Goal: Find specific page/section: Find specific page/section

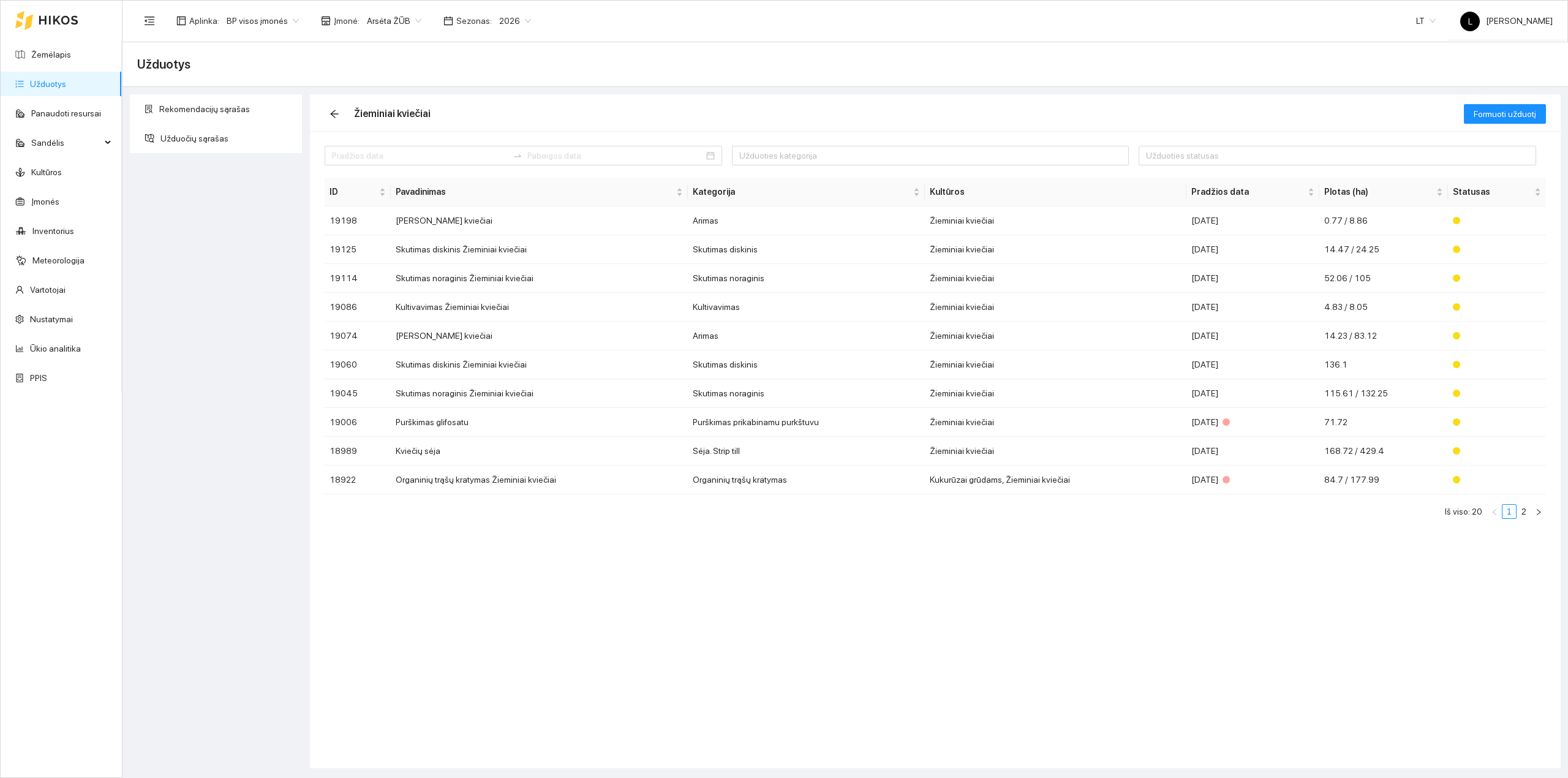
click at [45, 37] on div at bounding box center [46, 20] width 63 height 39
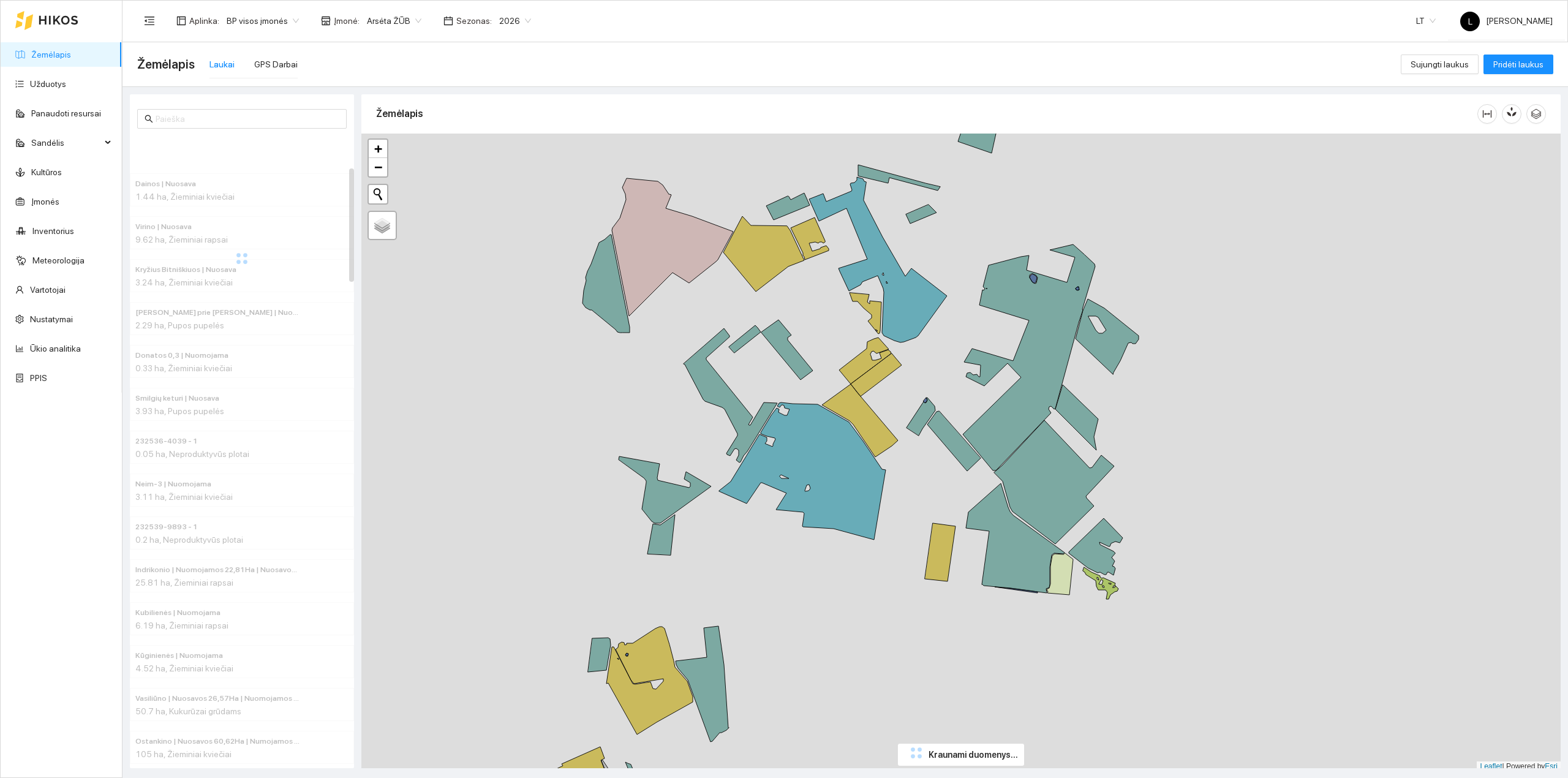
click at [48, 50] on link "Žemėlapis" at bounding box center [51, 55] width 40 height 10
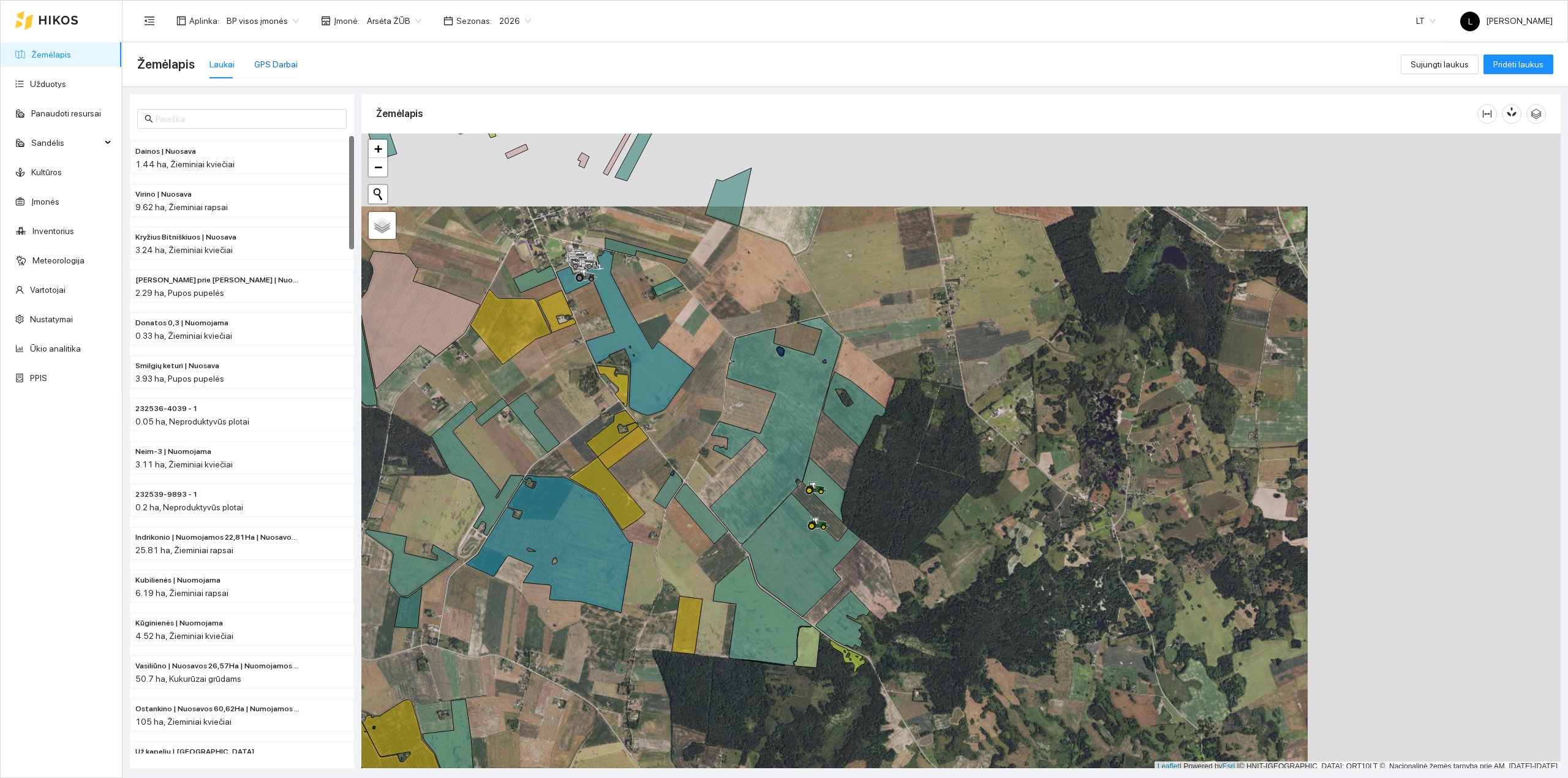
click at [289, 62] on div "GPS Darbai" at bounding box center [276, 64] width 43 height 13
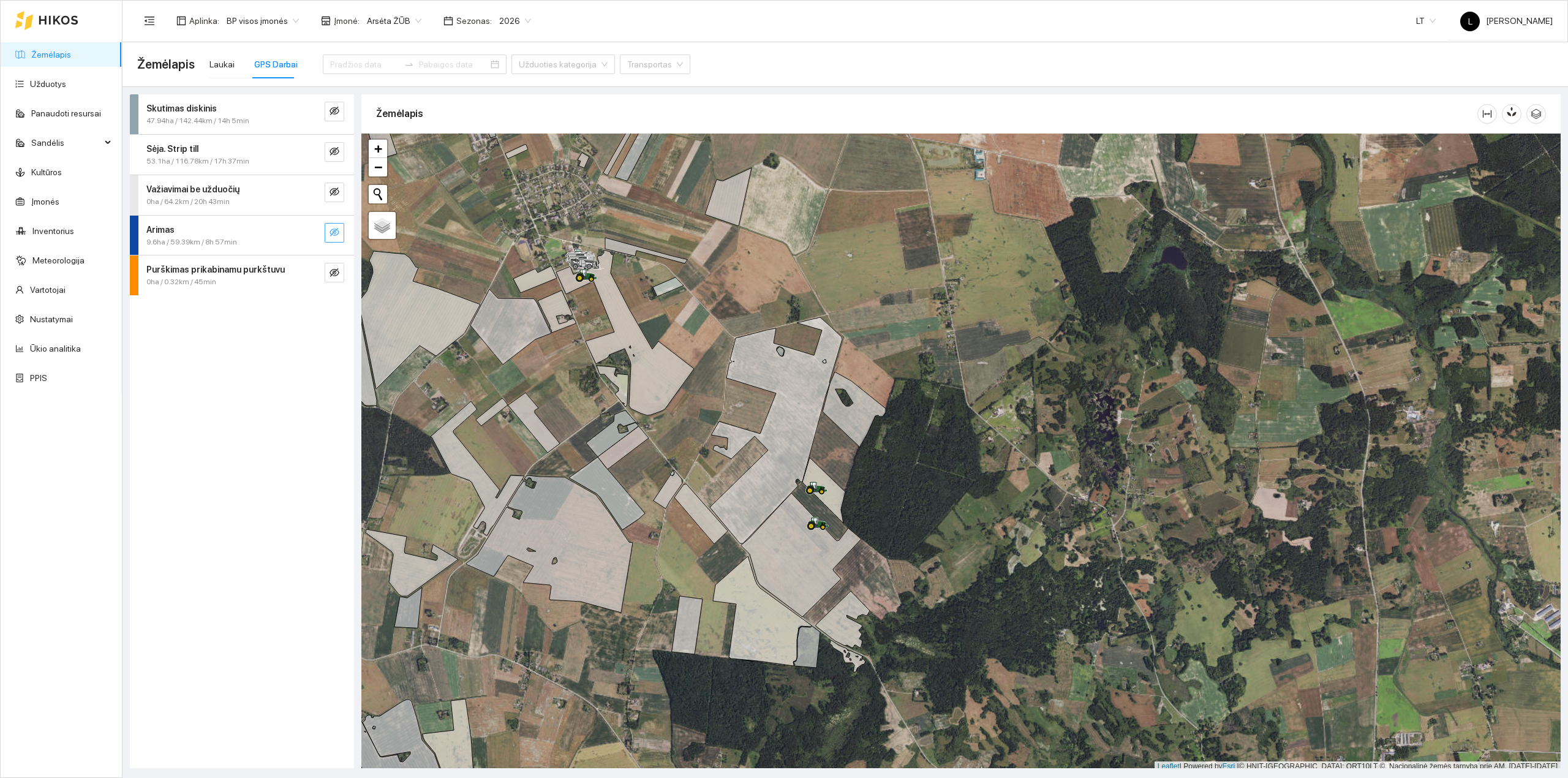
click at [337, 233] on icon "eye-invisible" at bounding box center [335, 232] width 10 height 10
click at [333, 275] on icon "eye-invisible" at bounding box center [335, 273] width 10 height 10
click at [662, 406] on icon at bounding box center [625, 332] width 138 height 165
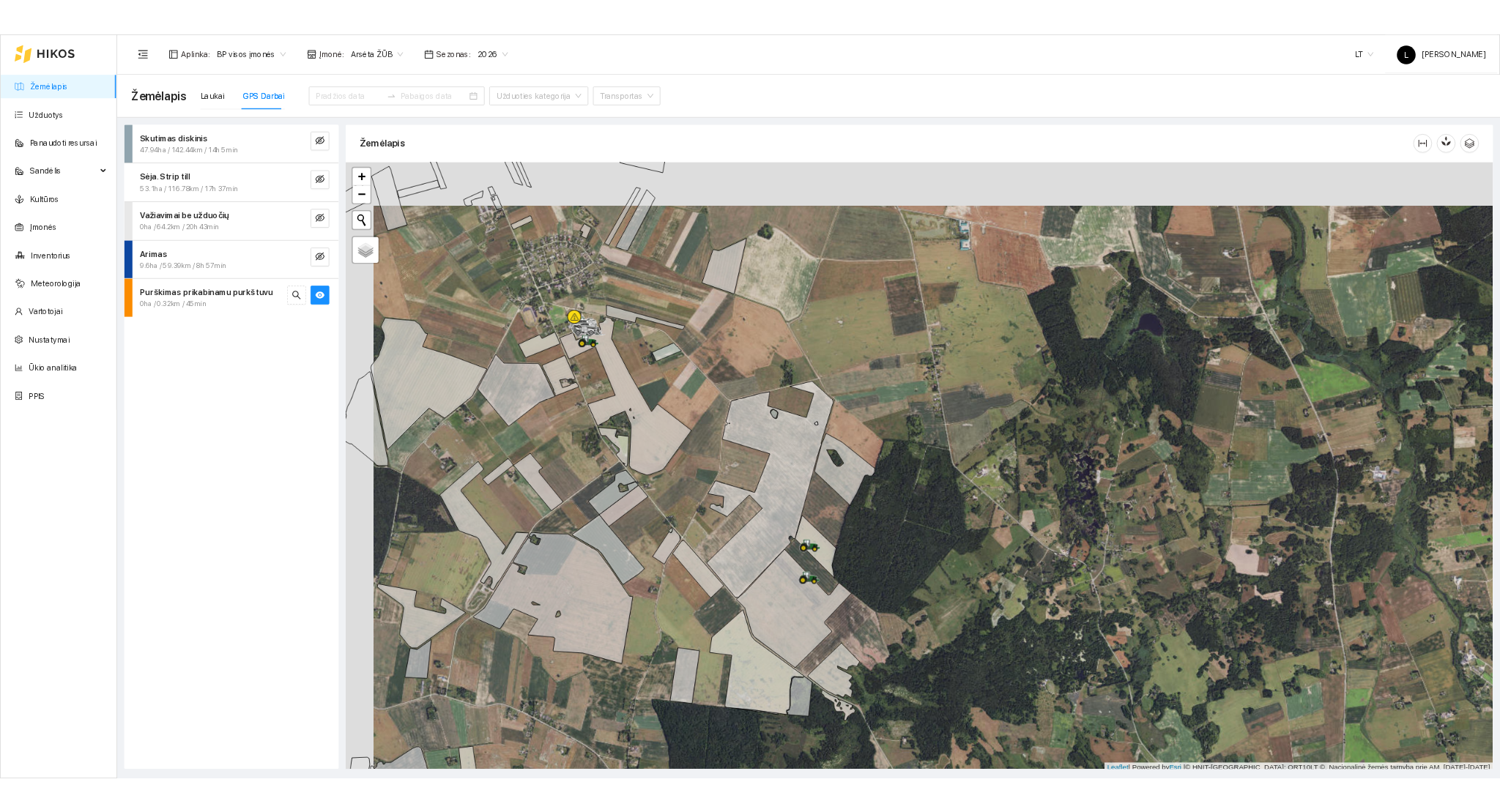
scroll to position [4, 0]
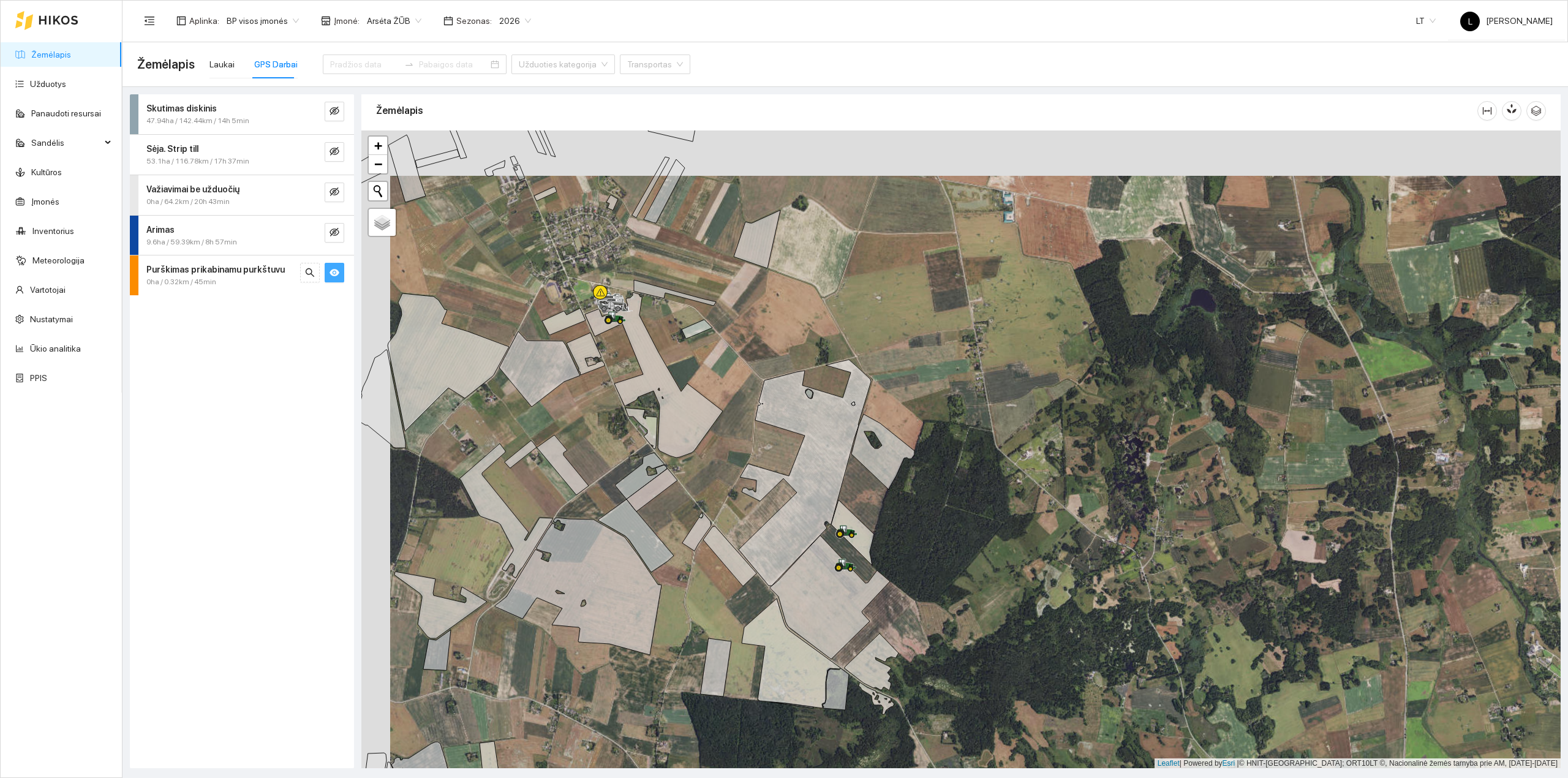
click at [332, 275] on icon "eye" at bounding box center [335, 273] width 10 height 8
click at [333, 233] on icon "eye-invisible" at bounding box center [335, 232] width 10 height 10
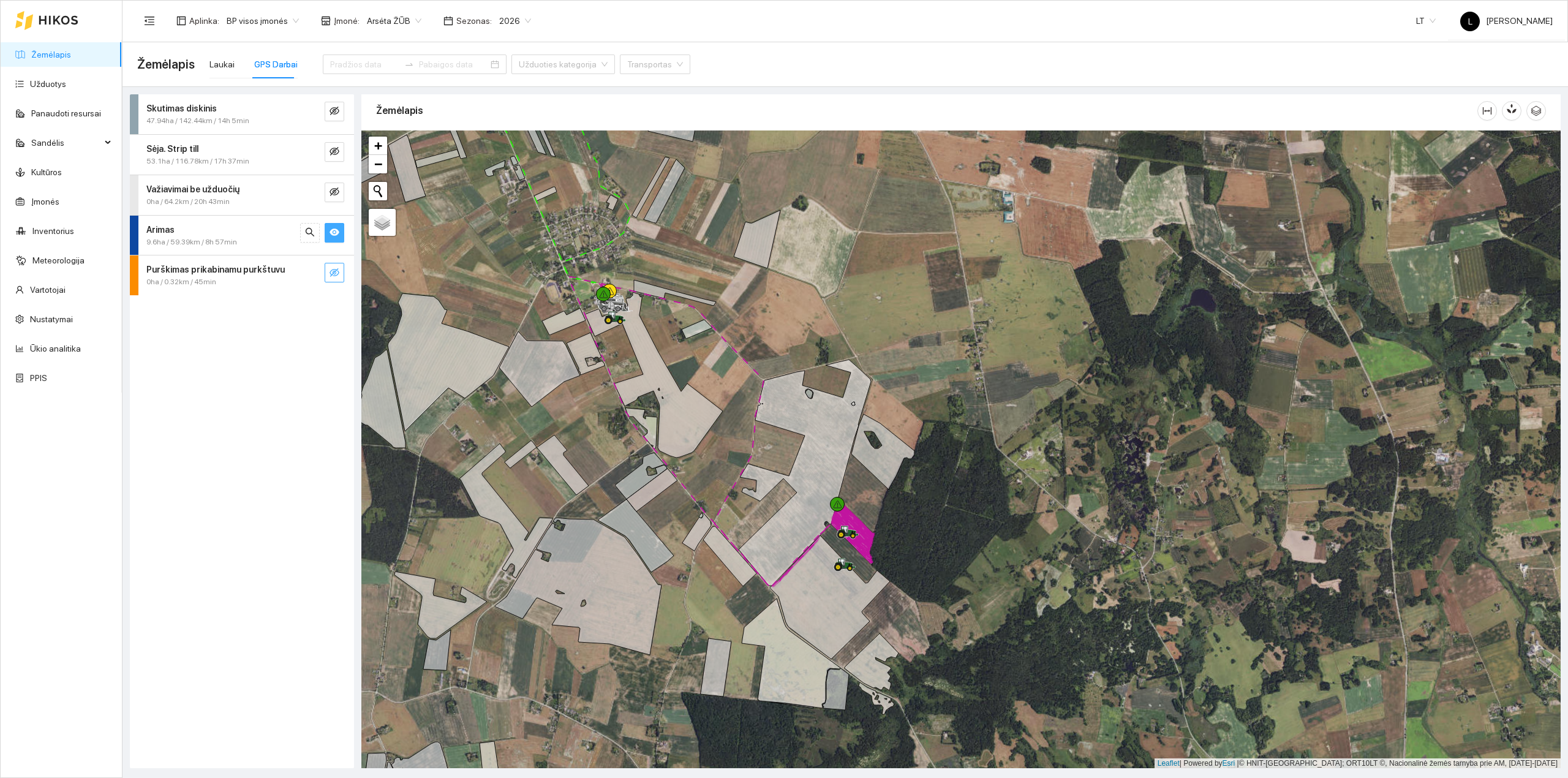
click at [338, 235] on icon "eye" at bounding box center [335, 232] width 10 height 10
click at [338, 235] on icon "eye-invisible" at bounding box center [335, 232] width 10 height 10
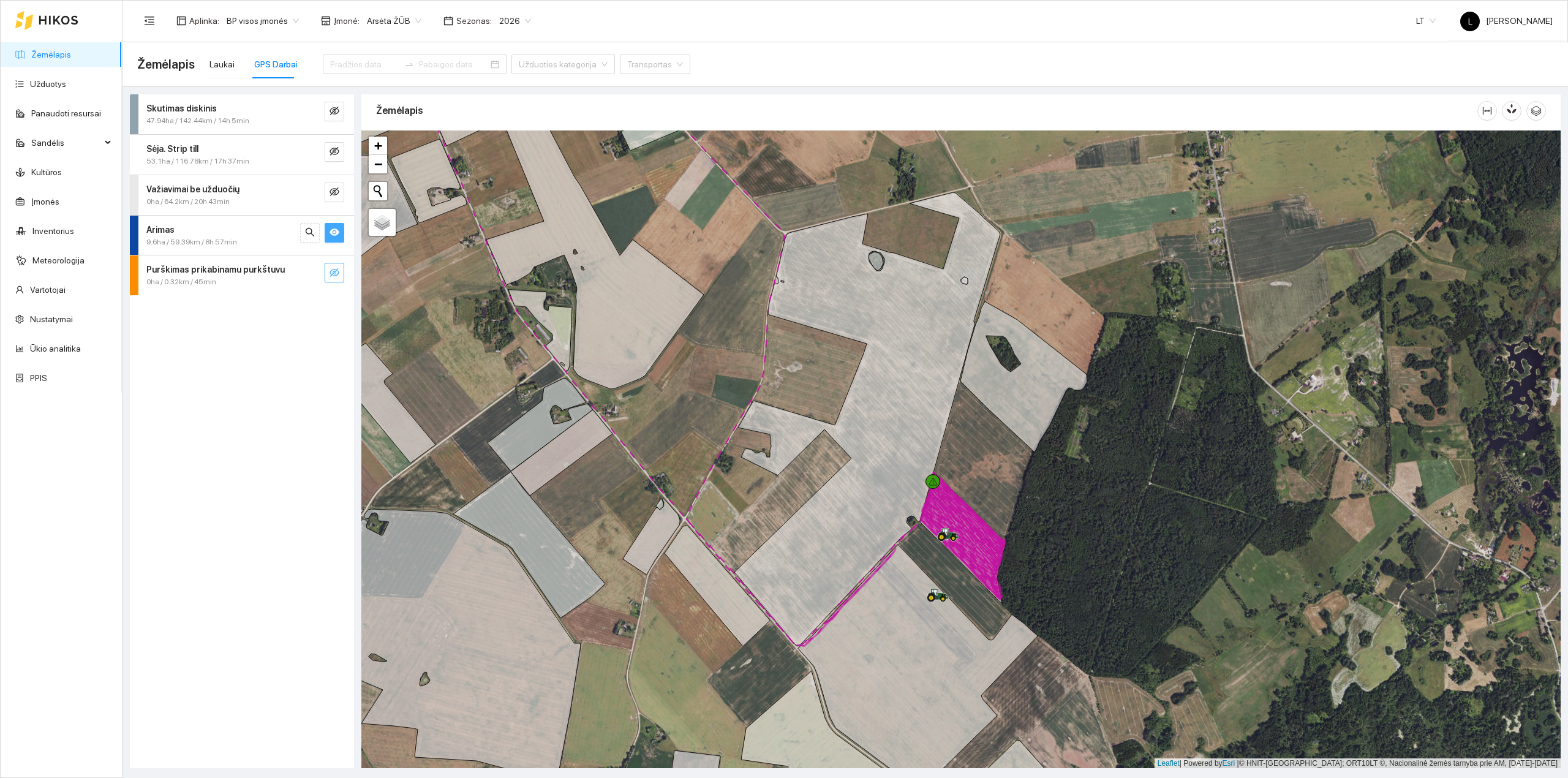
click at [333, 228] on icon "eye" at bounding box center [335, 232] width 10 height 10
click at [334, 192] on icon "eye-invisible" at bounding box center [335, 192] width 10 height 9
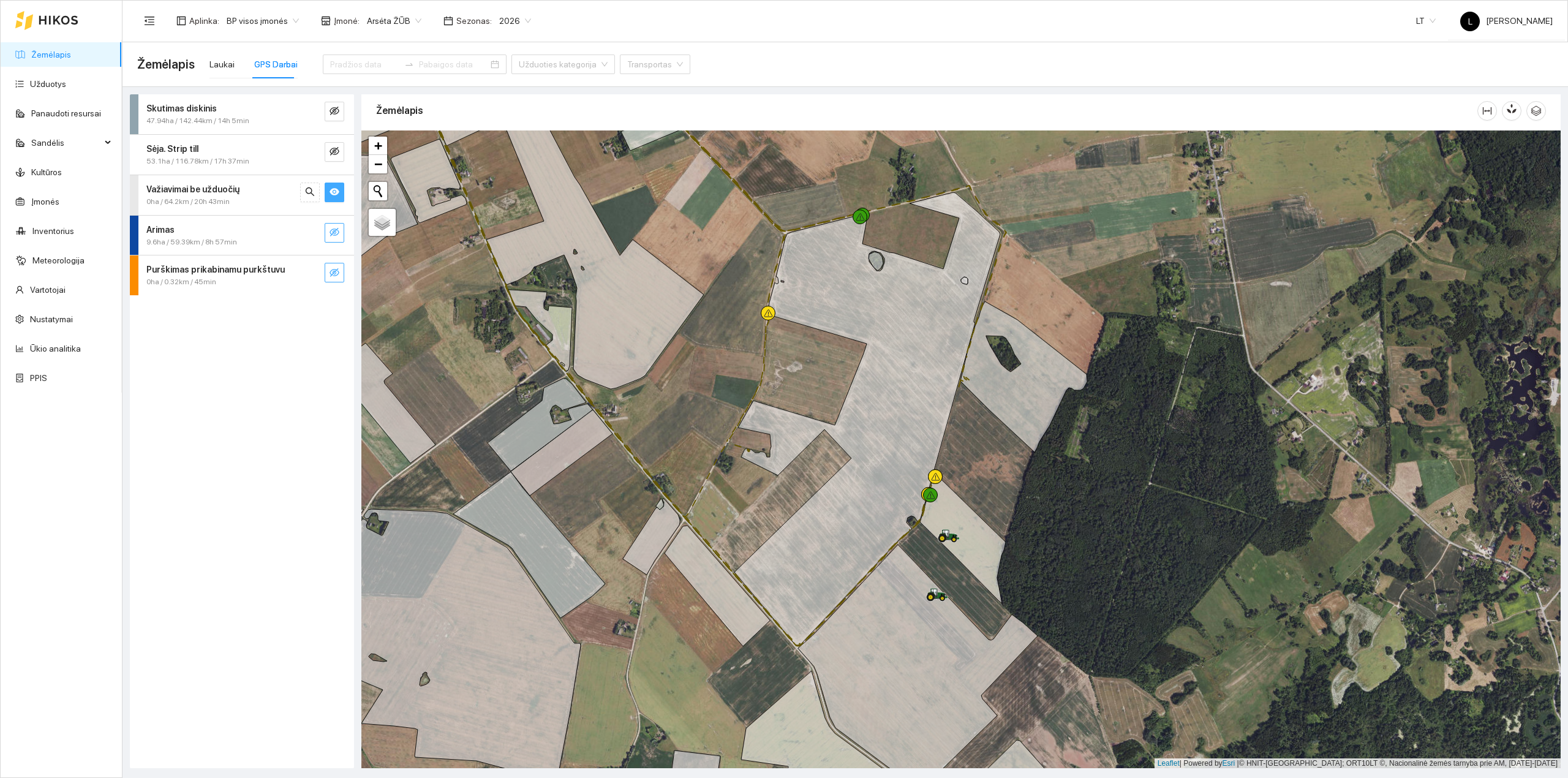
click at [334, 192] on icon "eye" at bounding box center [335, 192] width 10 height 8
click at [332, 148] on icon "eye-invisible" at bounding box center [335, 151] width 10 height 9
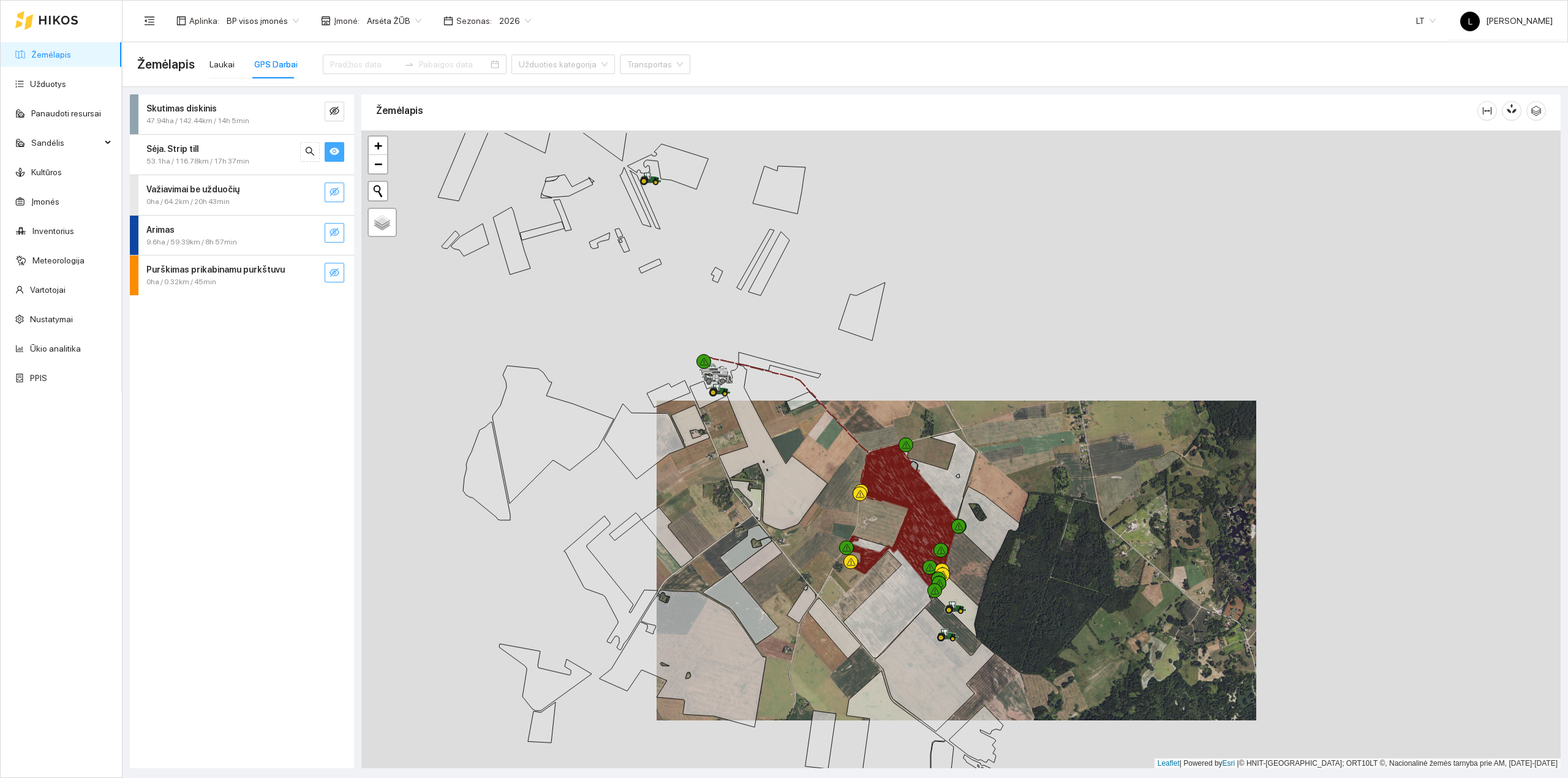
drag, startPoint x: 902, startPoint y: 549, endPoint x: 917, endPoint y: 606, distance: 58.9
click at [917, 606] on icon at bounding box center [909, 545] width 132 height 226
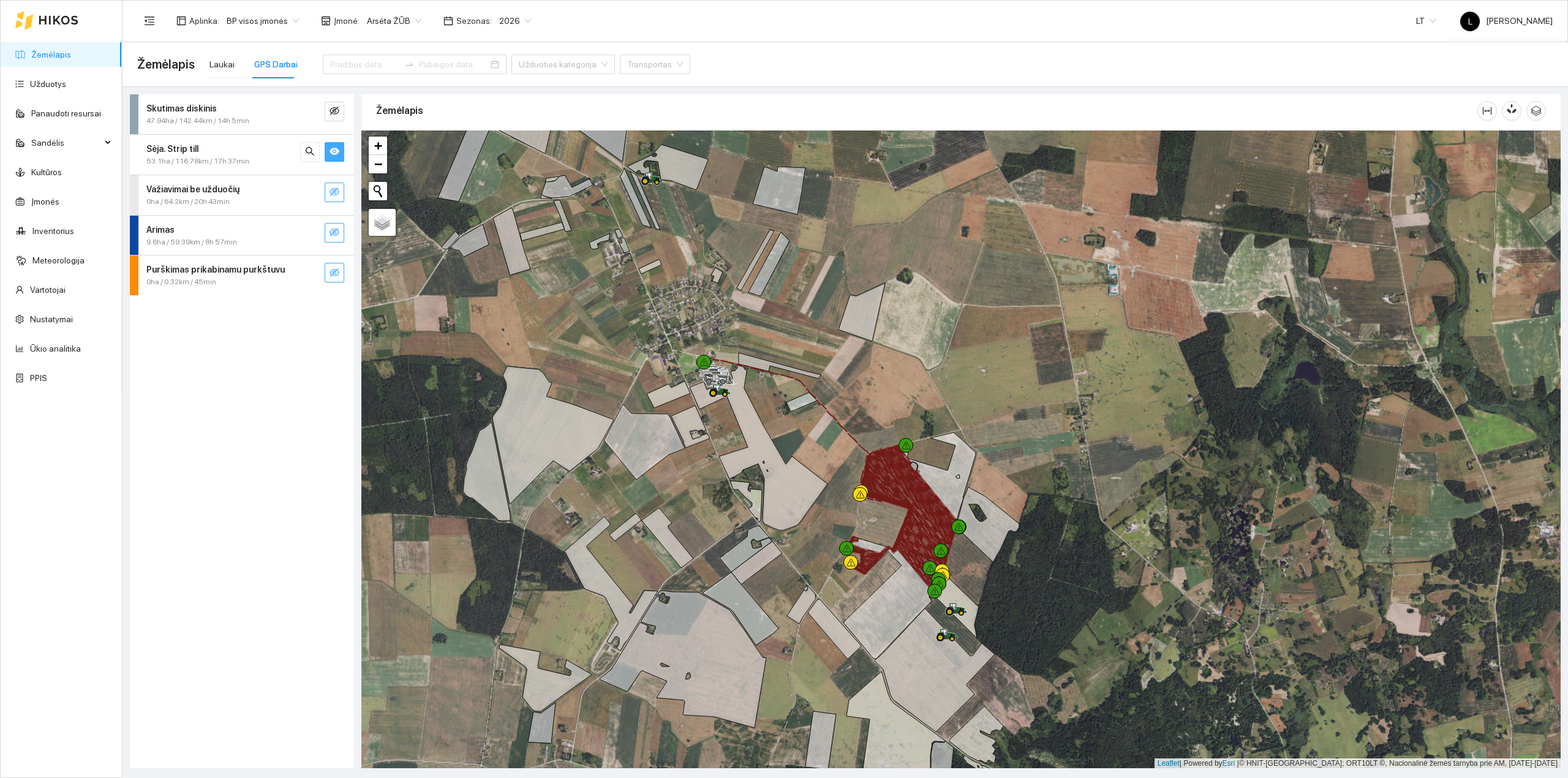
click at [763, 499] on div at bounding box center [961, 450] width 1199 height 638
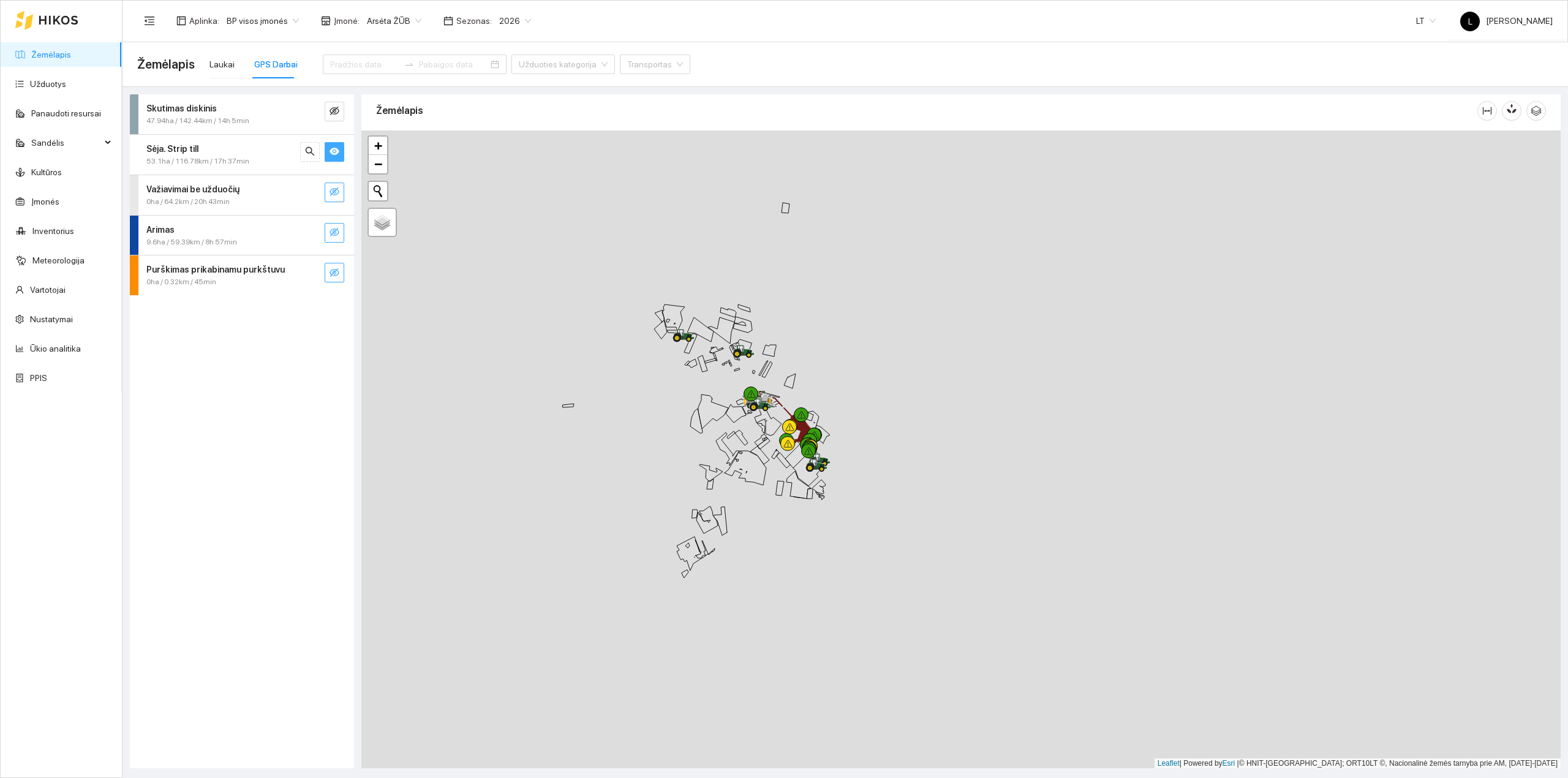
drag, startPoint x: 762, startPoint y: 600, endPoint x: 779, endPoint y: 488, distance: 113.3
click at [782, 481] on icon at bounding box center [780, 488] width 8 height 14
drag, startPoint x: 731, startPoint y: 438, endPoint x: 723, endPoint y: 484, distance: 46.7
click at [728, 484] on div at bounding box center [961, 450] width 1199 height 638
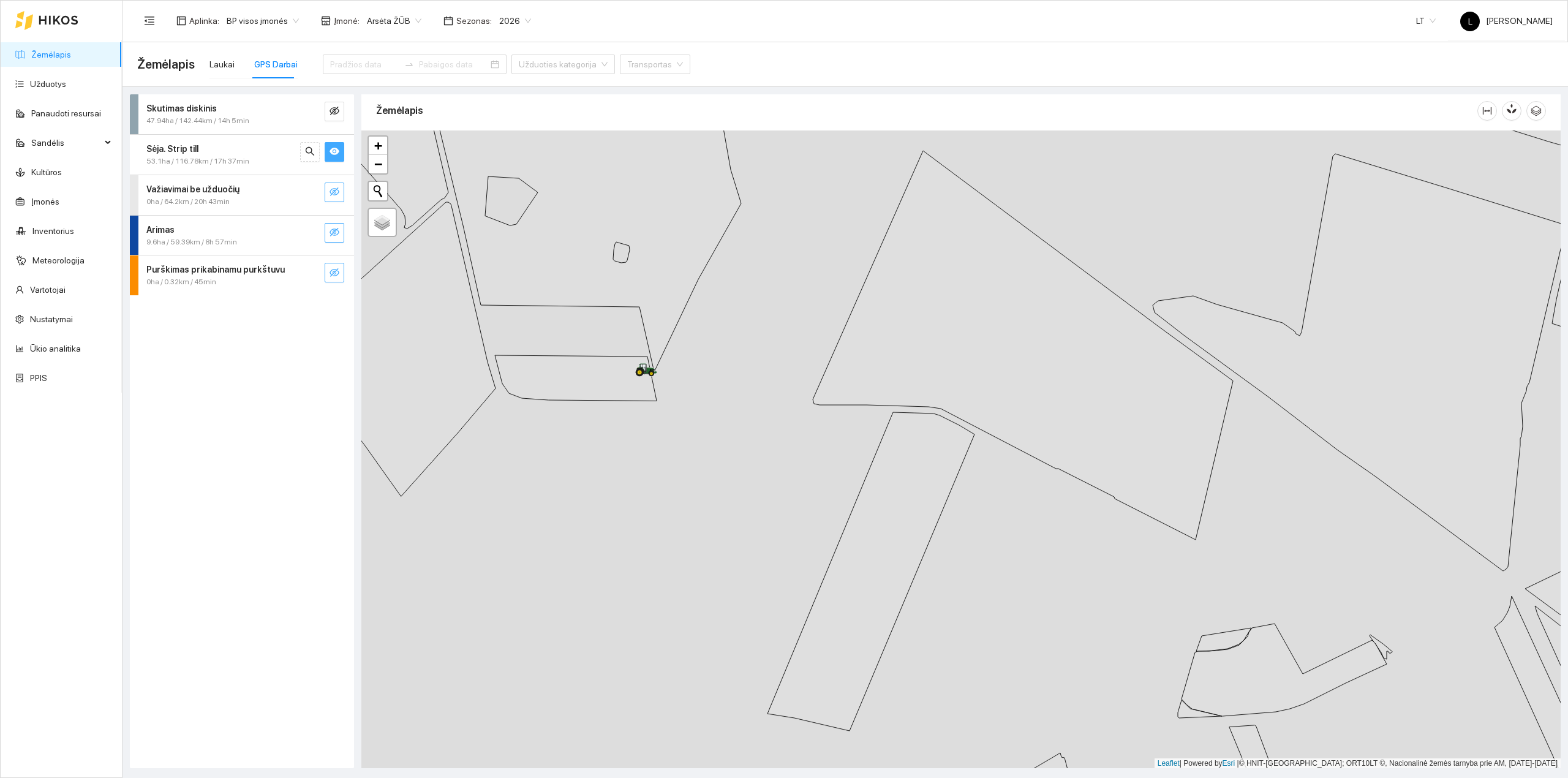
click at [333, 148] on icon "eye" at bounding box center [335, 151] width 10 height 10
click at [334, 153] on icon "eye-invisible" at bounding box center [335, 151] width 10 height 10
click at [305, 152] on icon "search" at bounding box center [310, 151] width 10 height 10
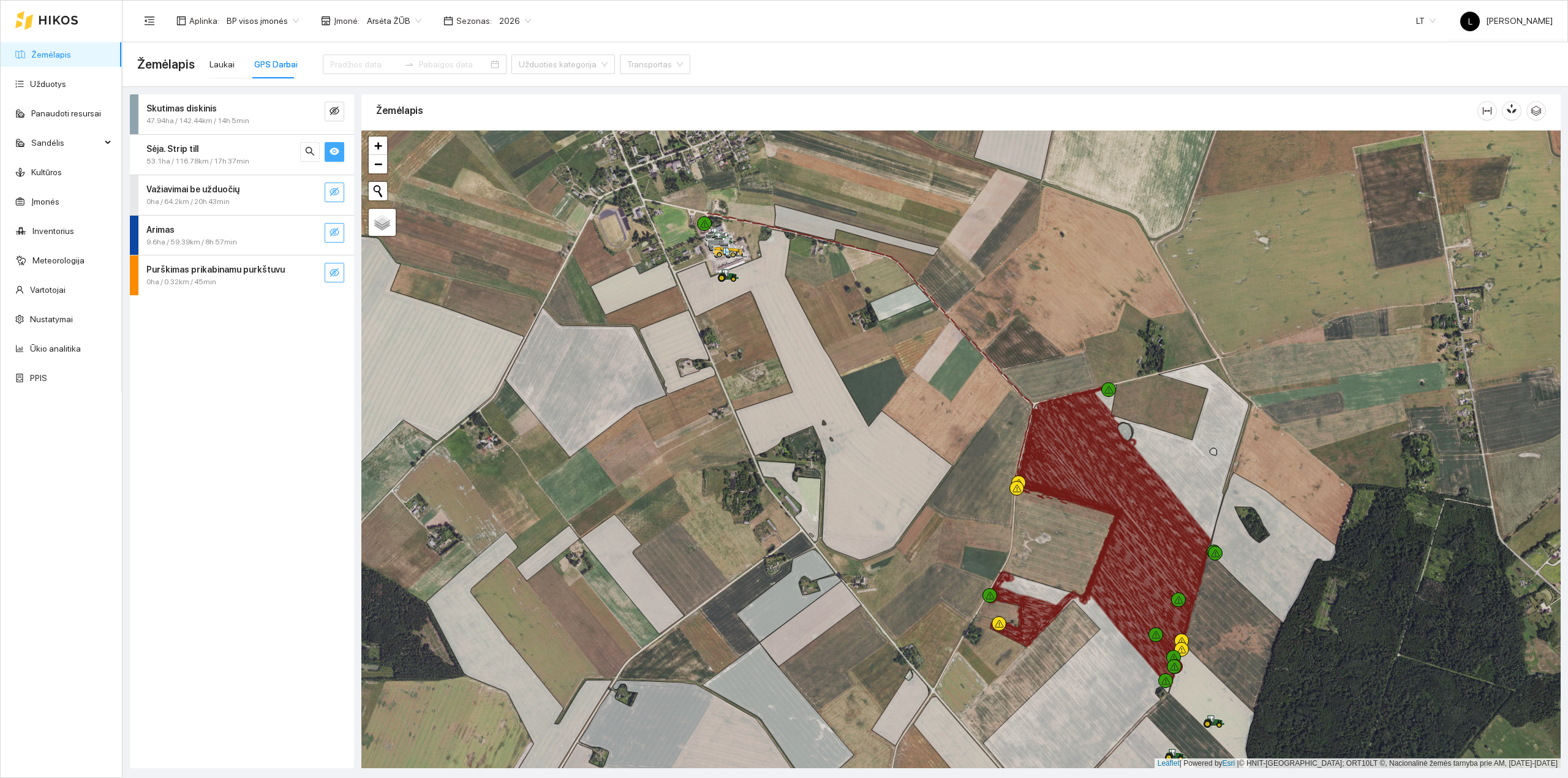
drag, startPoint x: 936, startPoint y: 532, endPoint x: 851, endPoint y: 496, distance: 92.3
click at [851, 496] on div at bounding box center [961, 450] width 1199 height 638
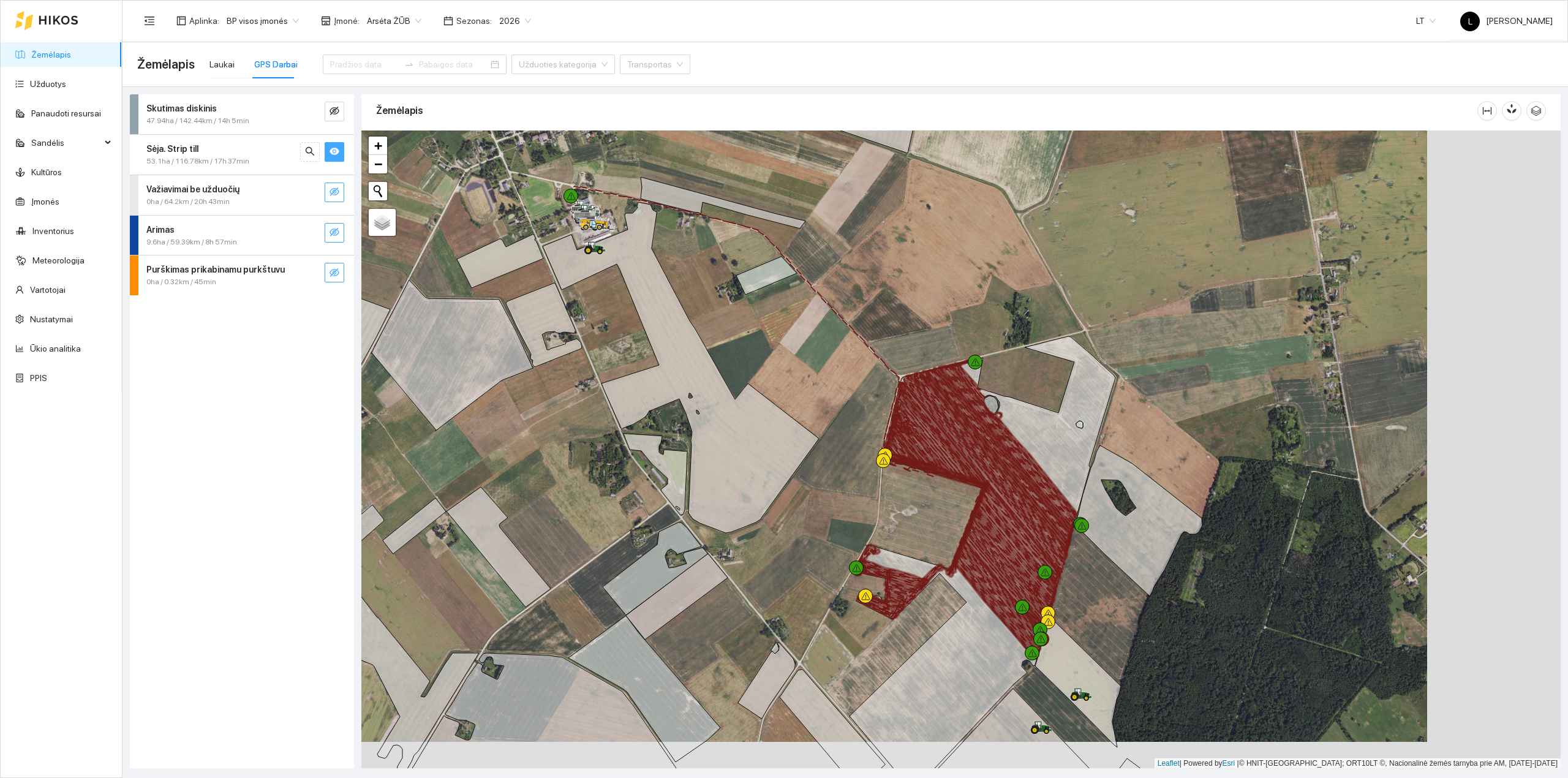
drag, startPoint x: 844, startPoint y: 508, endPoint x: 868, endPoint y: 628, distance: 122.4
click at [890, 651] on div at bounding box center [961, 450] width 1199 height 638
